Goal: Check status: Check status

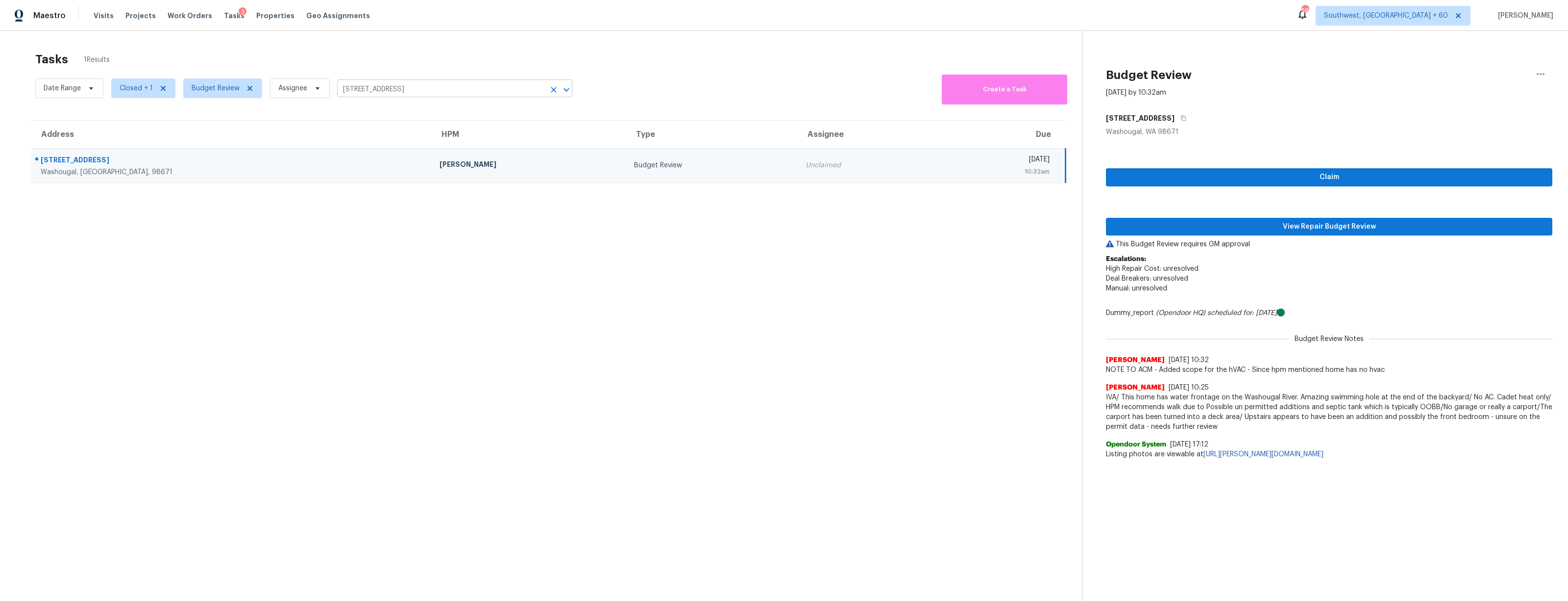
click at [371, 91] on input "[STREET_ADDRESS]" at bounding box center [441, 90] width 208 height 15
paste input "[STREET_ADDRESS][PERSON_NAME]"
click at [363, 111] on li "[STREET_ADDRESS]" at bounding box center [454, 111] width 235 height 16
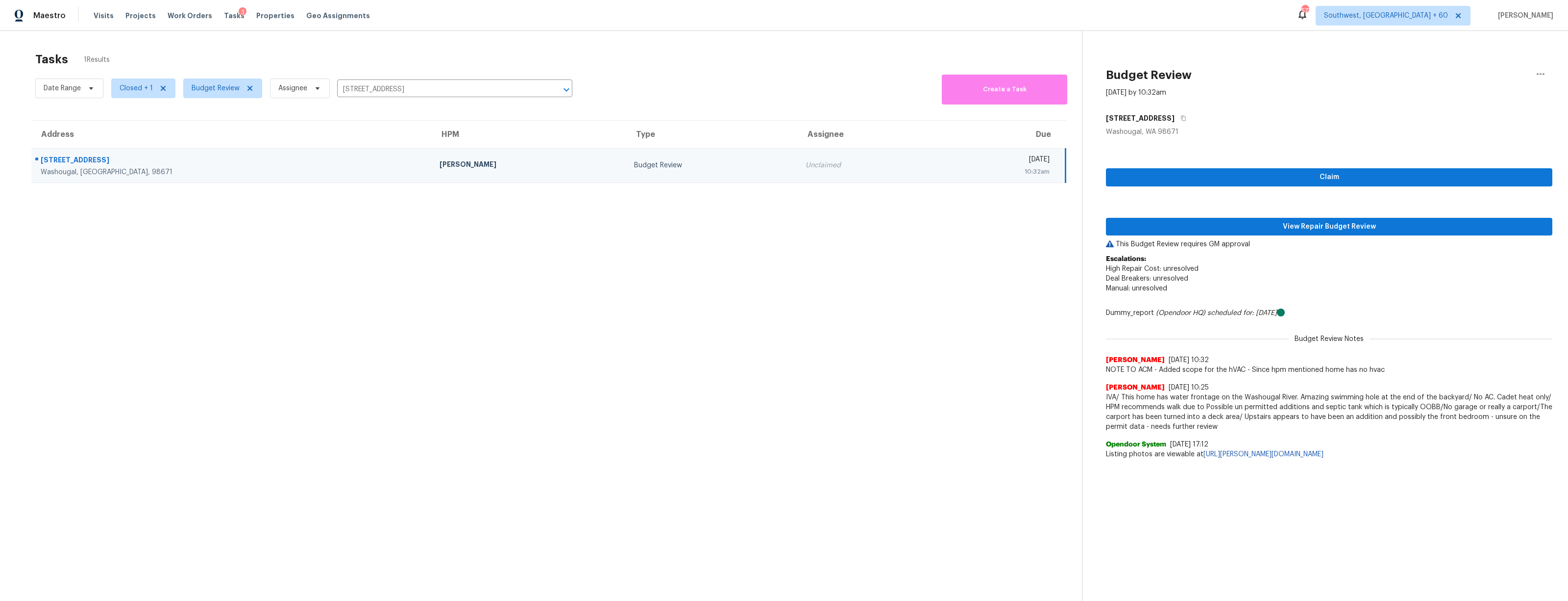
click at [241, 356] on section "Tasks 1 Results Date Range Closed + 1 Budget Review Assignee [STREET_ADDRESS] ​…" at bounding box center [549, 339] width 1066 height 585
click at [484, 87] on input "[STREET_ADDRESS]" at bounding box center [441, 90] width 208 height 15
paste input "[STREET_ADDRESS][PERSON_NAME]"
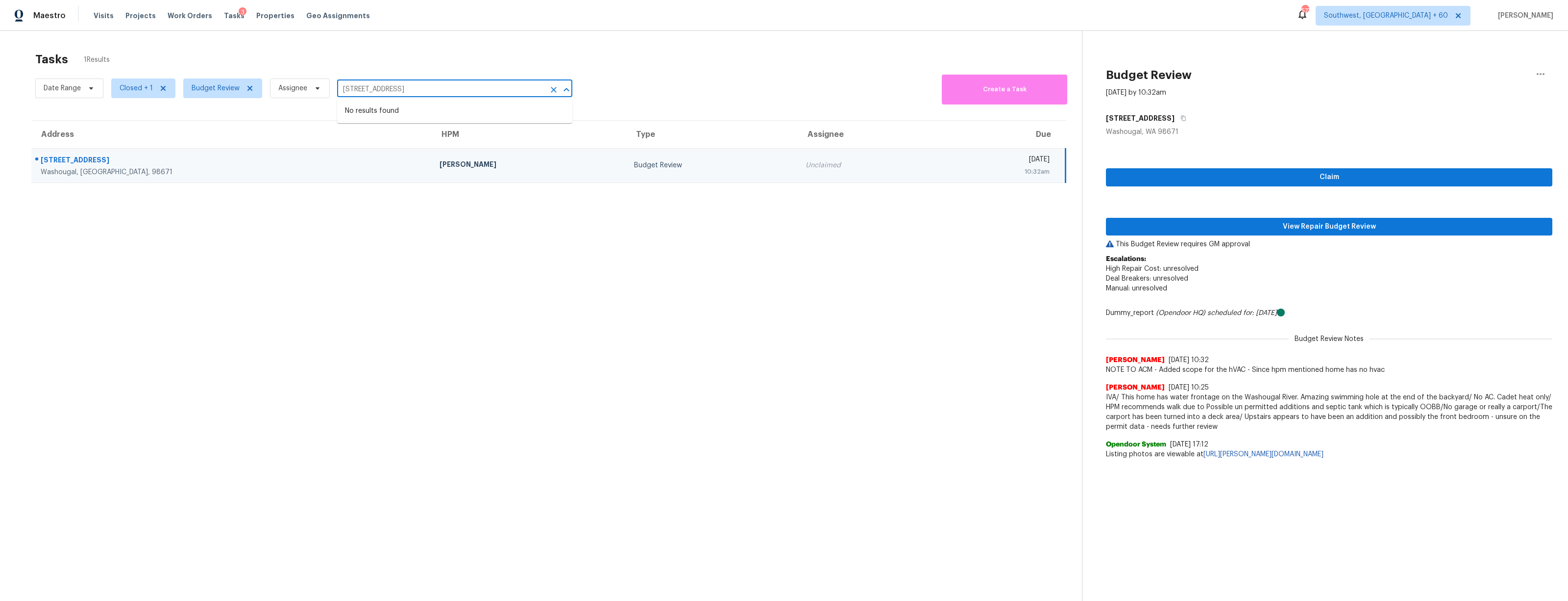
type input "[STREET_ADDRESS]"
click at [240, 262] on section "Tasks 1 Results Date Range Closed + 1 Budget Review Assignee [STREET_ADDRESS] ​…" at bounding box center [549, 339] width 1066 height 585
